Goal: Task Accomplishment & Management: Use online tool/utility

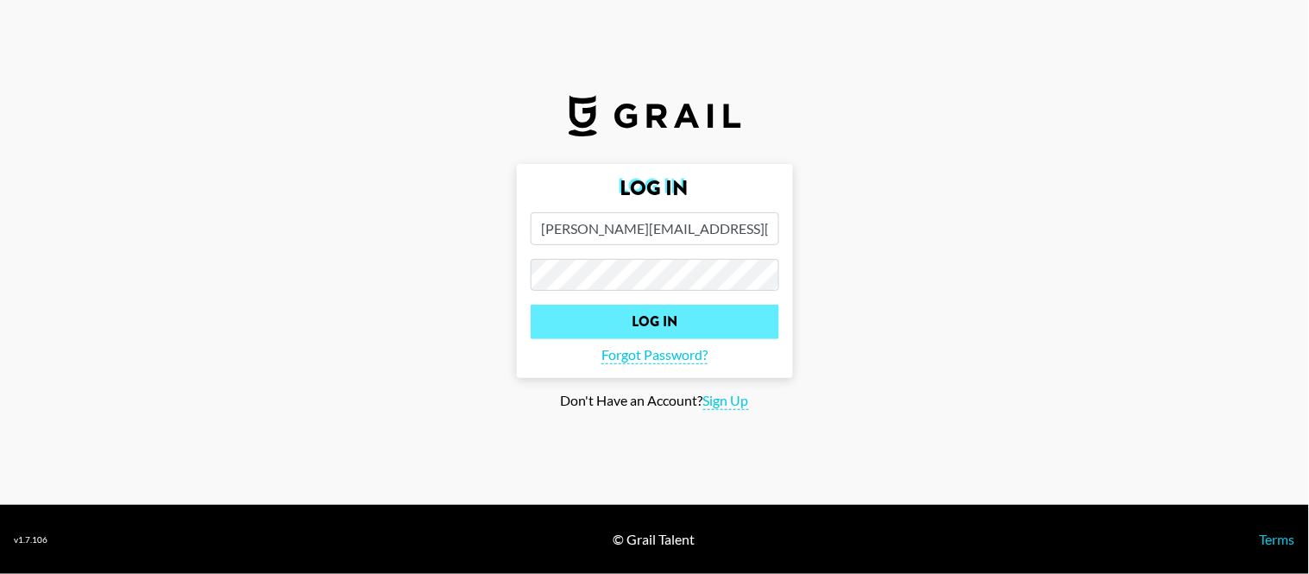
click at [709, 333] on input "Log In" at bounding box center [655, 322] width 249 height 35
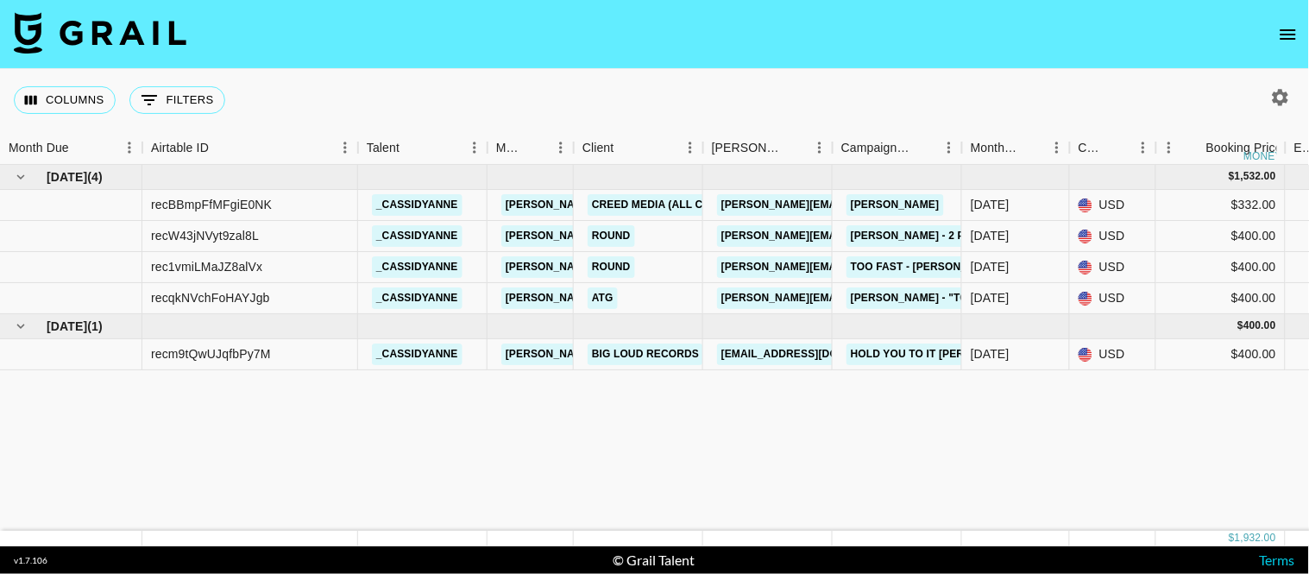
click at [1275, 81] on div "Columns 0 Filters + Booking" at bounding box center [654, 100] width 1309 height 62
click at [1277, 89] on icon "button" at bounding box center [1280, 97] width 21 height 21
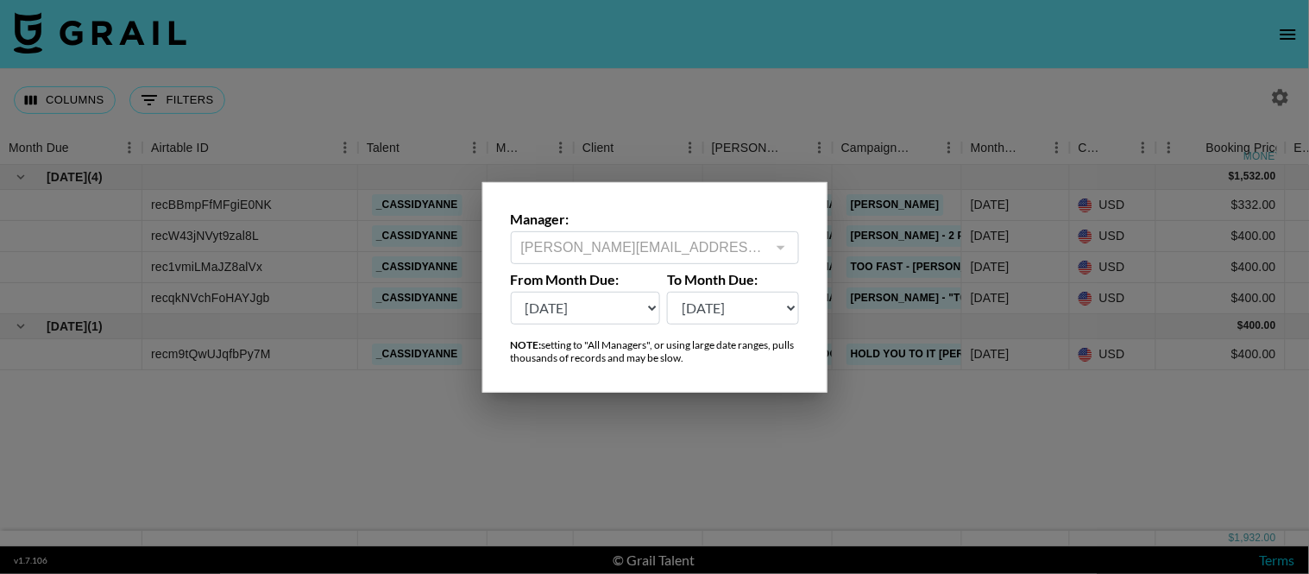
click at [633, 295] on select "[DATE] Sep '[DATE] [DATE] '[DATE] May '[DATE] Mar '[DATE] Jan '[DATE] Nov '[DAT…" at bounding box center [586, 308] width 150 height 33
select select "[DATE]"
click at [511, 292] on select "[DATE] Sep '[DATE] [DATE] '[DATE] May '[DATE] Mar '[DATE] Jan '[DATE] Nov '[DAT…" at bounding box center [586, 308] width 150 height 33
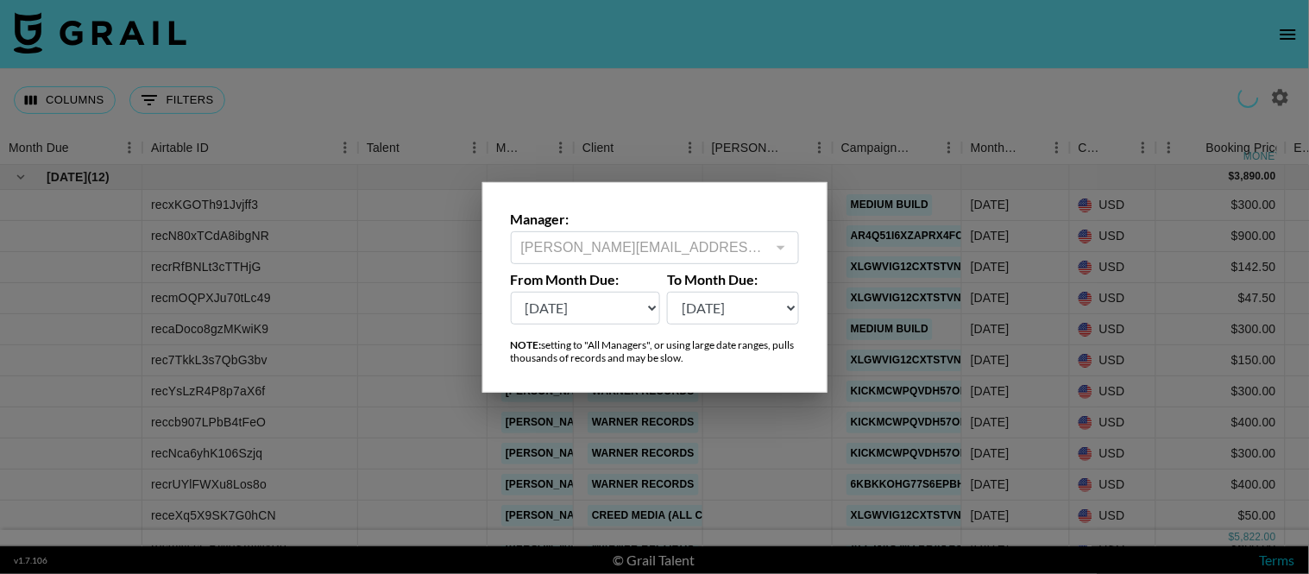
click at [979, 372] on div at bounding box center [654, 287] width 1309 height 574
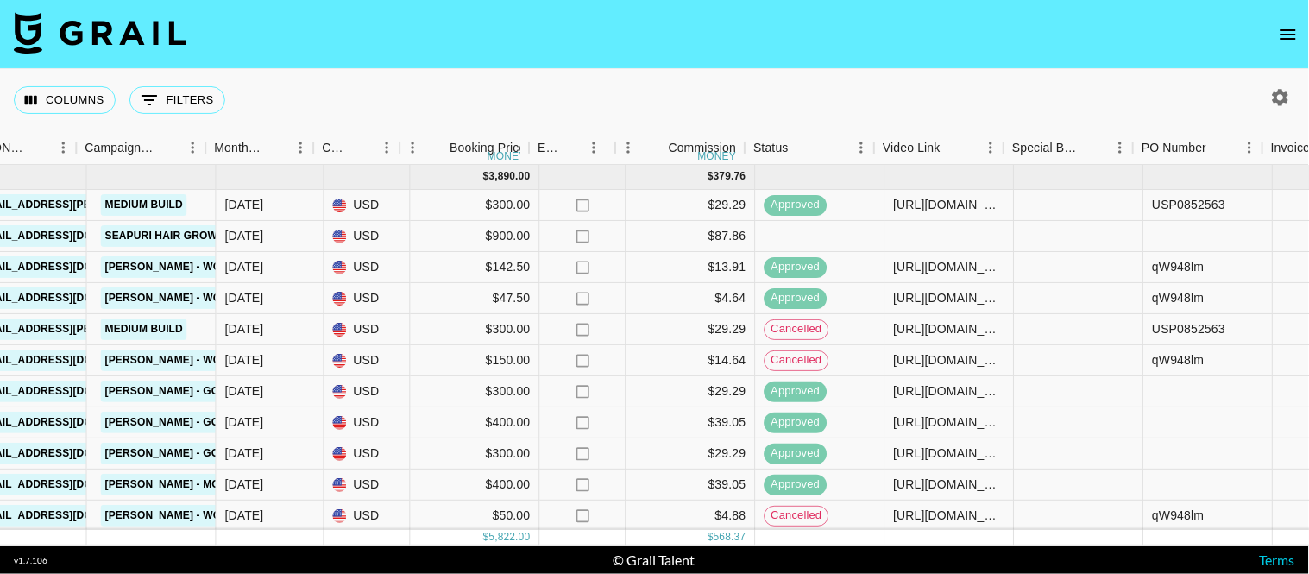
scroll to position [0, 996]
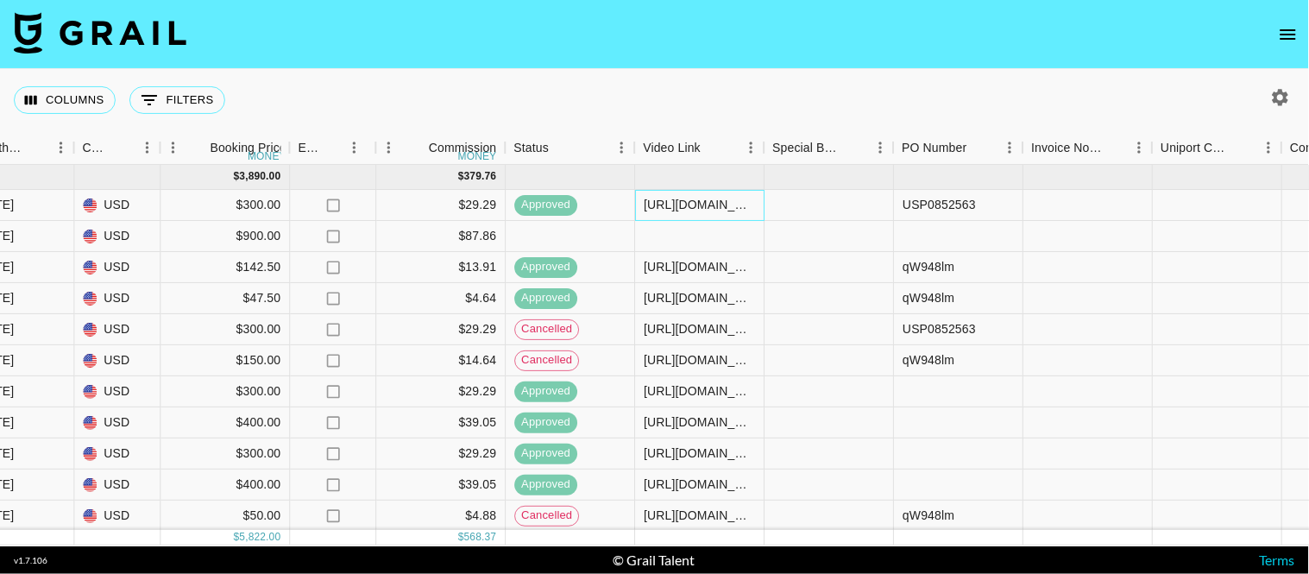
click at [673, 207] on div "[URL][DOMAIN_NAME]" at bounding box center [699, 204] width 111 height 17
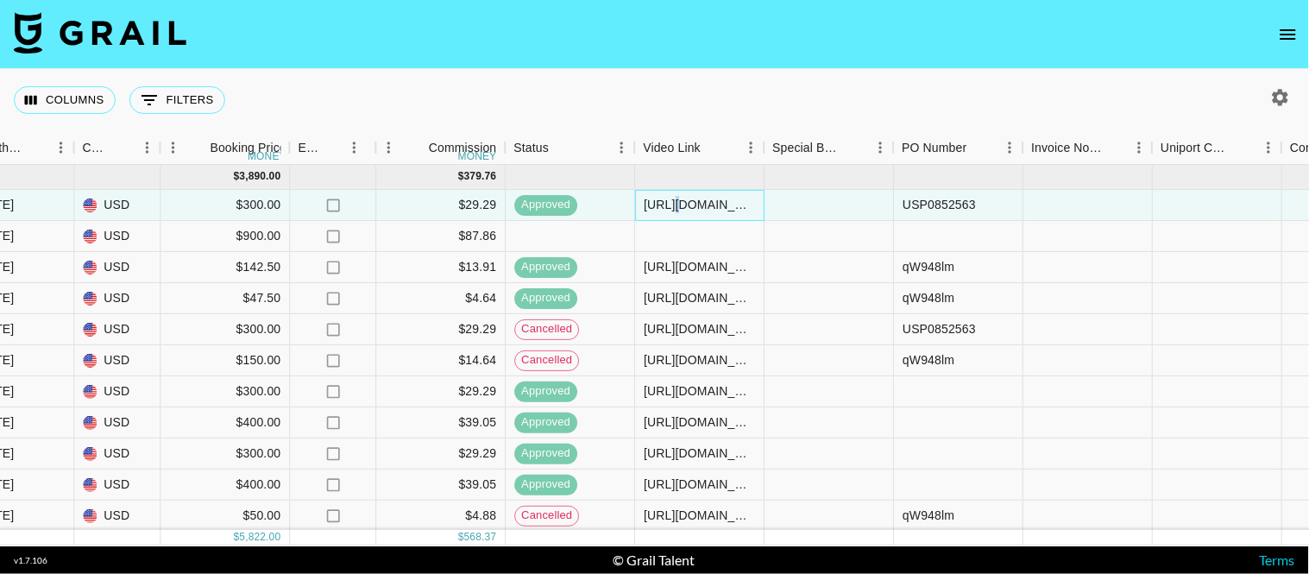
click at [673, 207] on div "[URL][DOMAIN_NAME]" at bounding box center [699, 204] width 111 height 17
click at [673, 205] on div "[URL][DOMAIN_NAME]" at bounding box center [699, 204] width 127 height 17
click at [673, 204] on input "[URL][DOMAIN_NAME]" at bounding box center [699, 205] width 127 height 14
click at [673, 203] on input "[URL][DOMAIN_NAME]" at bounding box center [699, 205] width 127 height 14
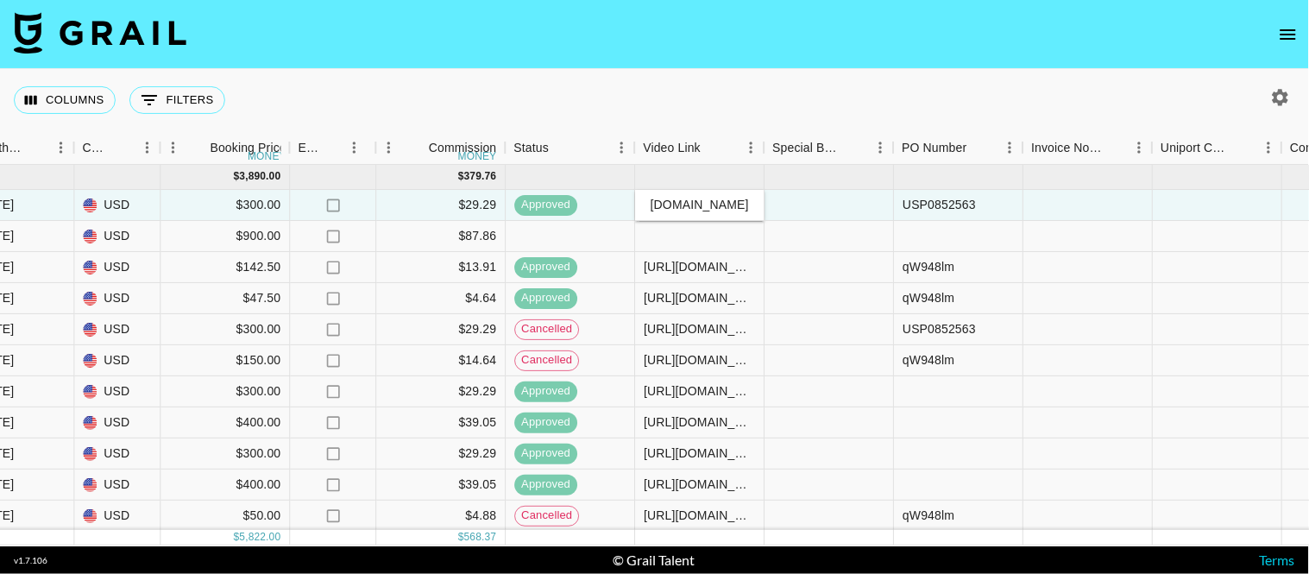
click at [673, 204] on input "[URL][DOMAIN_NAME]" at bounding box center [699, 205] width 127 height 14
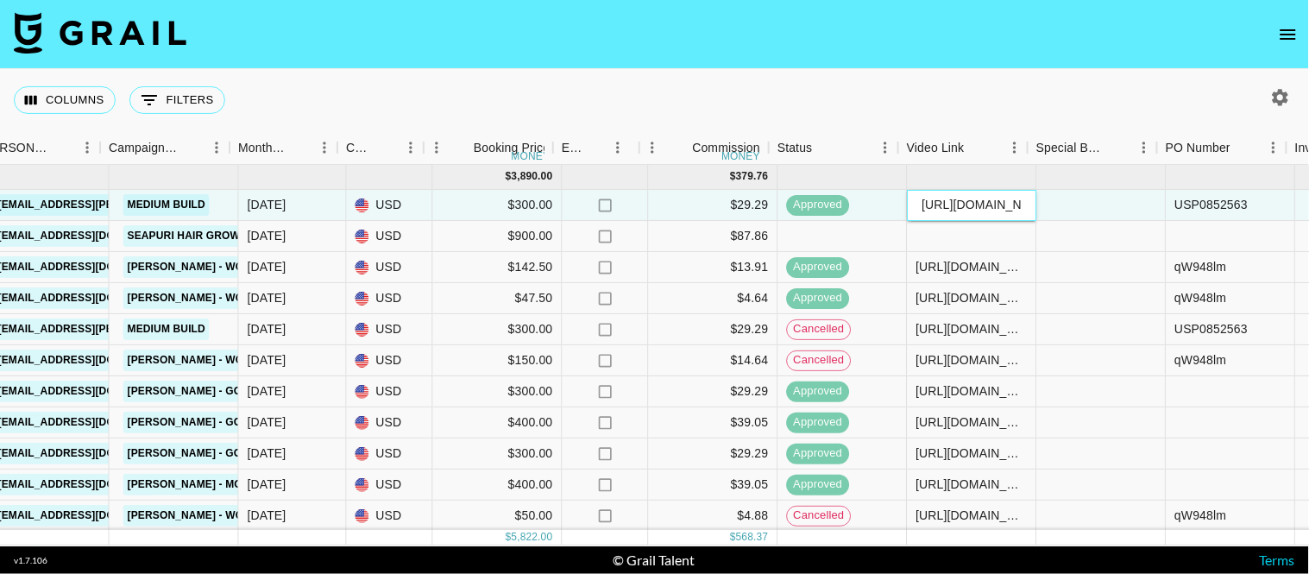
scroll to position [0, 878]
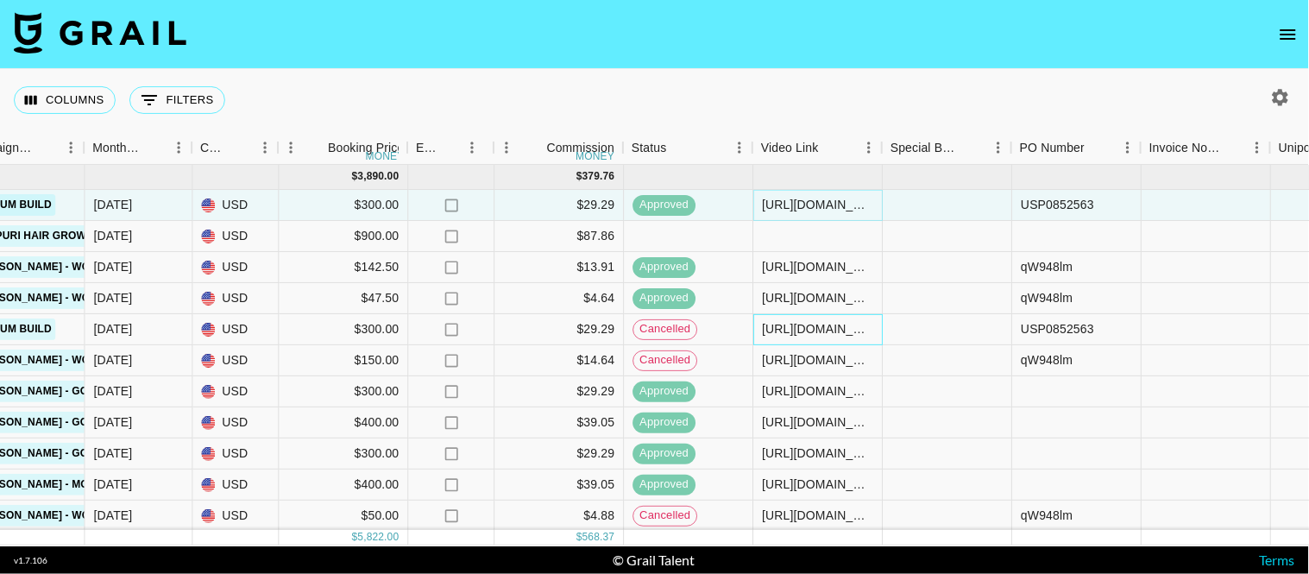
click at [822, 329] on div "[URL][DOMAIN_NAME]" at bounding box center [817, 328] width 111 height 17
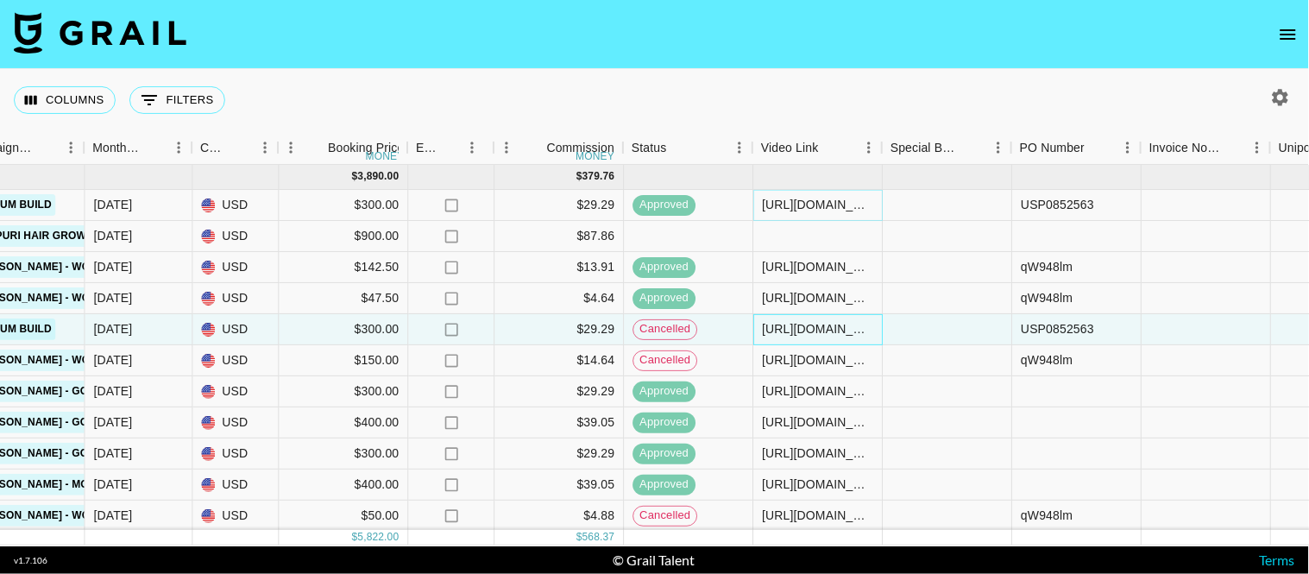
click at [822, 330] on div "[URL][DOMAIN_NAME]" at bounding box center [817, 328] width 111 height 17
click at [822, 332] on div "[URL][DOMAIN_NAME]" at bounding box center [817, 328] width 111 height 17
click at [821, 330] on input "[URL][DOMAIN_NAME]" at bounding box center [817, 329] width 127 height 14
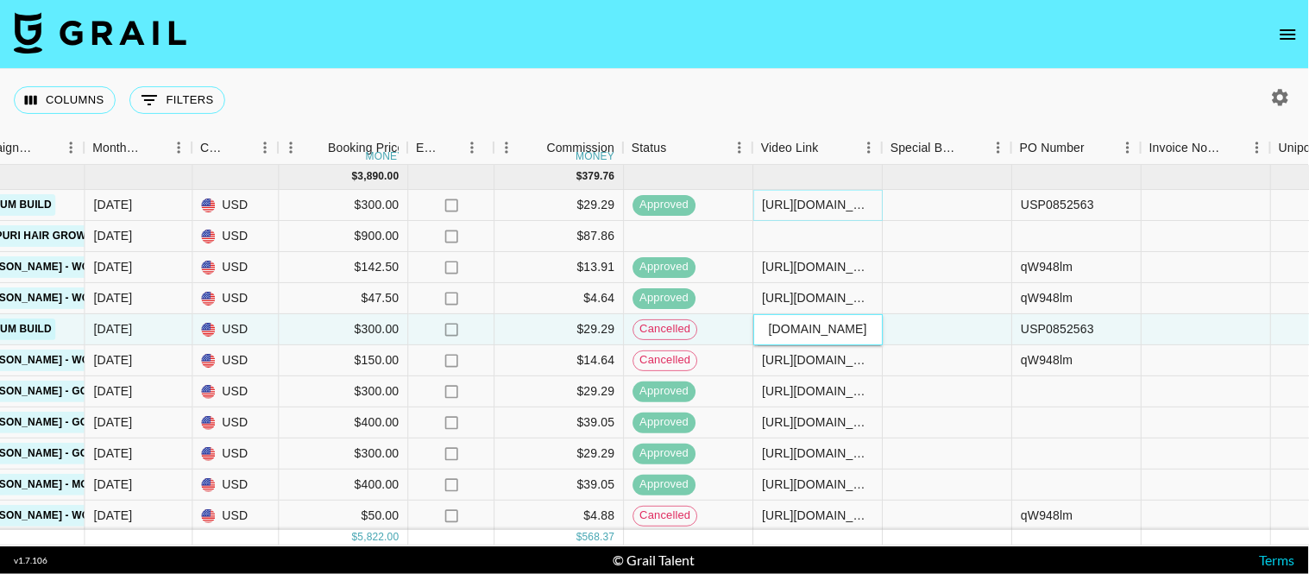
scroll to position [0, 0]
click at [797, 326] on input "[URL][DOMAIN_NAME]" at bounding box center [817, 329] width 127 height 14
click at [796, 326] on input "[URL][DOMAIN_NAME]" at bounding box center [817, 329] width 127 height 14
